Goal: Task Accomplishment & Management: Use online tool/utility

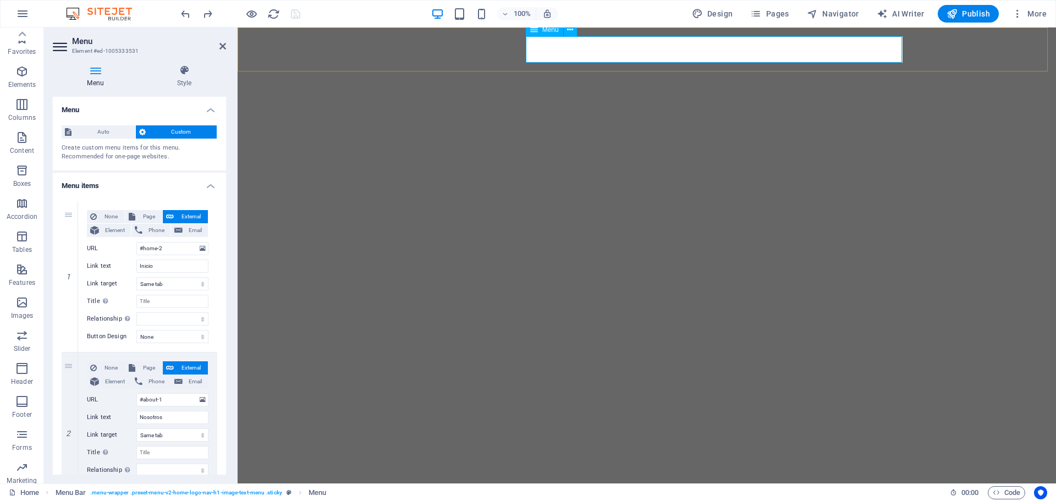
select select
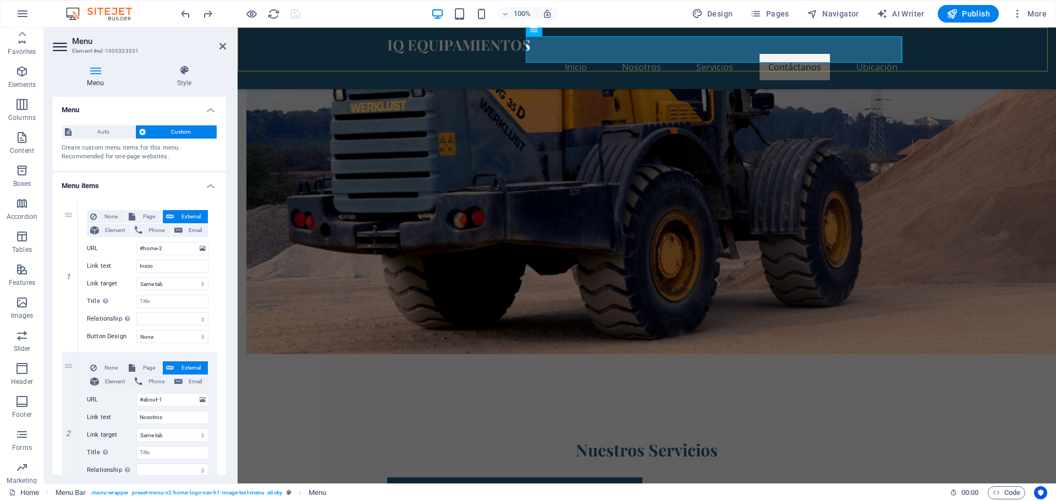
scroll to position [39, 0]
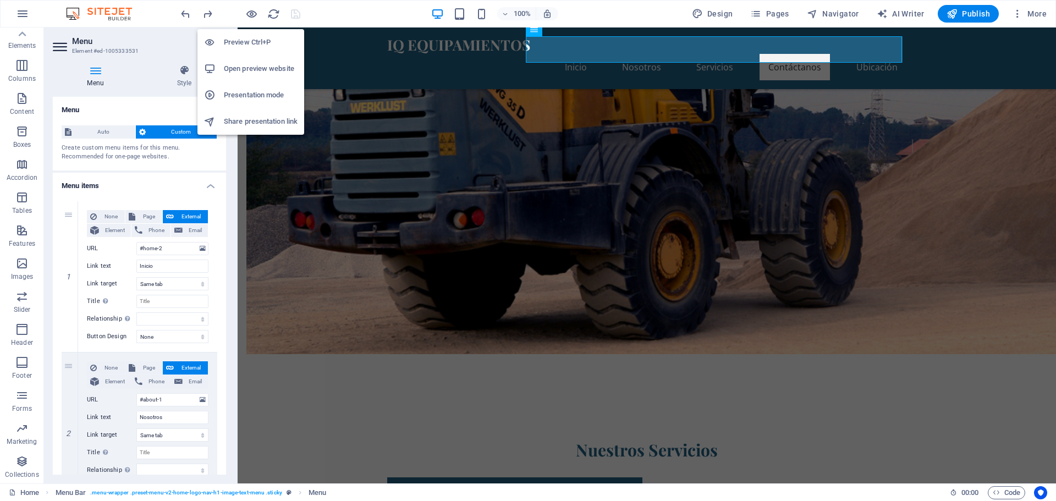
click at [265, 67] on h6 "Open preview website" at bounding box center [261, 68] width 74 height 13
